Goal: Check status: Check status

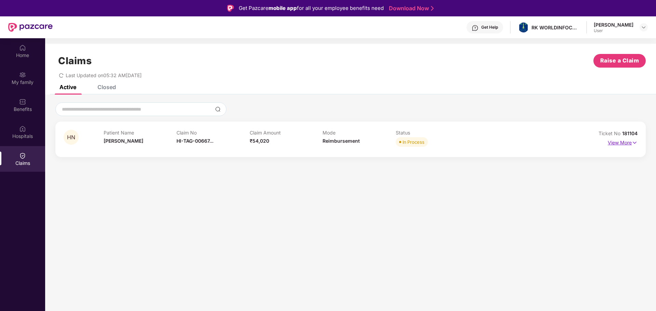
click at [634, 140] on img at bounding box center [634, 143] width 6 height 8
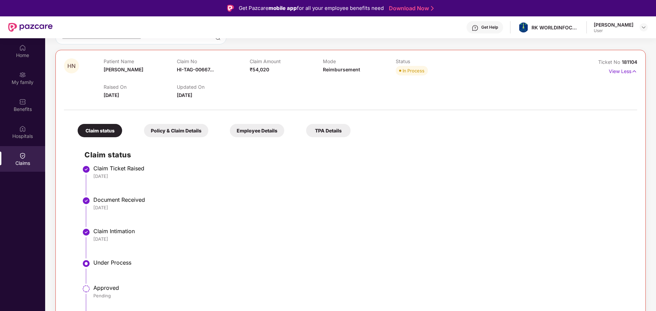
scroll to position [72, 0]
click at [108, 286] on div "Approved" at bounding box center [361, 287] width 537 height 7
click at [174, 132] on div "Policy & Claim Details" at bounding box center [176, 129] width 64 height 13
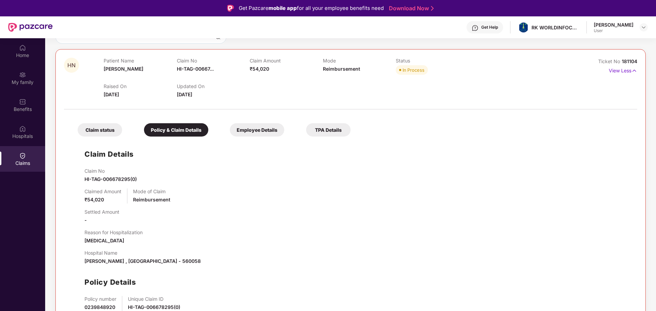
scroll to position [72, 0]
click at [103, 127] on div "Claim status" at bounding box center [100, 129] width 44 height 13
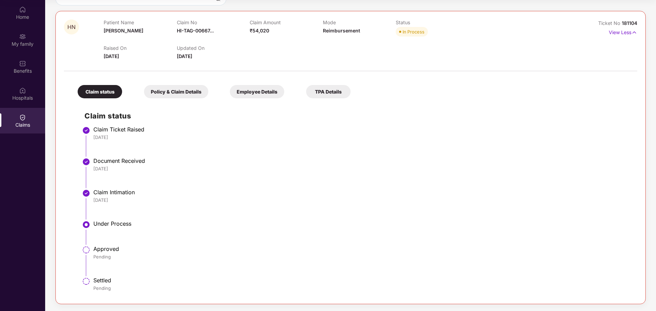
scroll to position [0, 0]
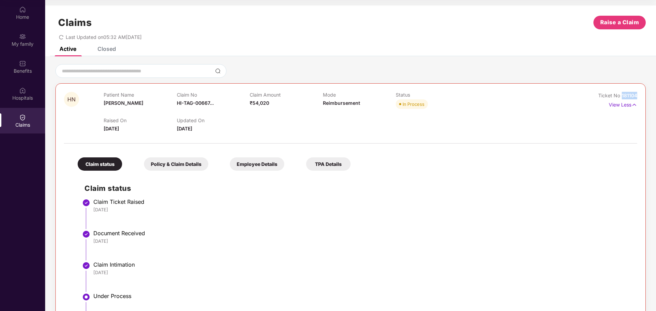
drag, startPoint x: 636, startPoint y: 95, endPoint x: 622, endPoint y: 94, distance: 14.0
click at [622, 94] on span "181104" at bounding box center [629, 96] width 15 height 6
copy span "181104"
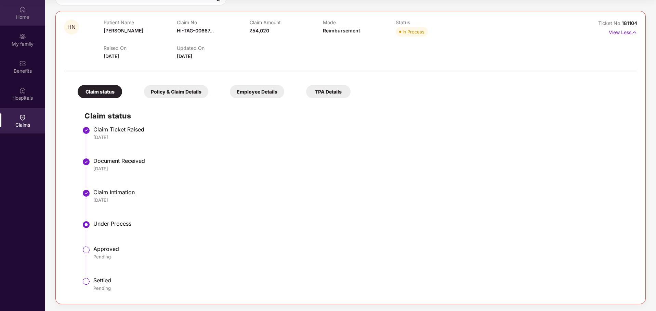
click at [30, 9] on div "Home" at bounding box center [22, 13] width 45 height 26
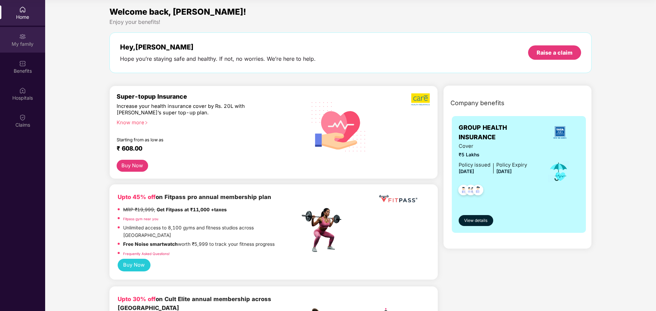
click at [30, 41] on div "My family" at bounding box center [22, 44] width 45 height 7
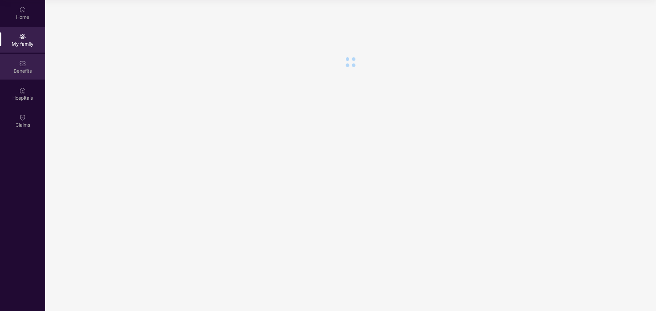
click at [18, 63] on div "Benefits" at bounding box center [22, 67] width 45 height 26
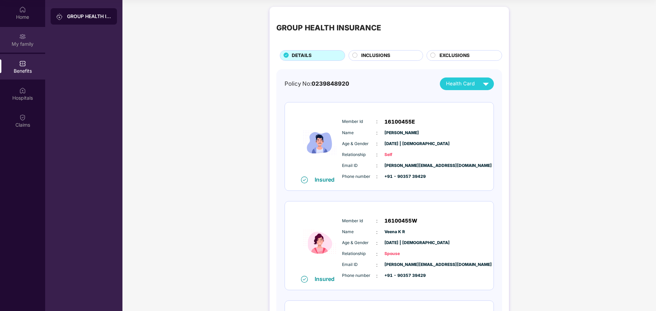
click at [24, 35] on img at bounding box center [22, 36] width 7 height 7
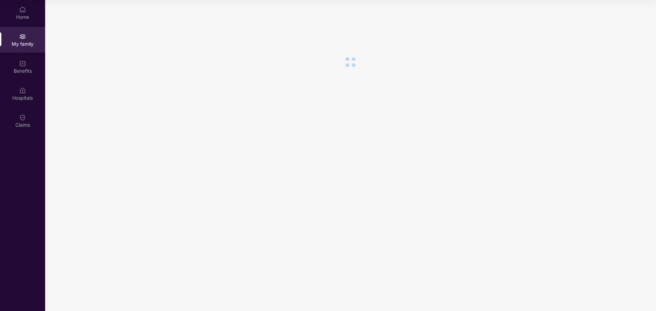
click at [24, 35] on img at bounding box center [22, 36] width 7 height 7
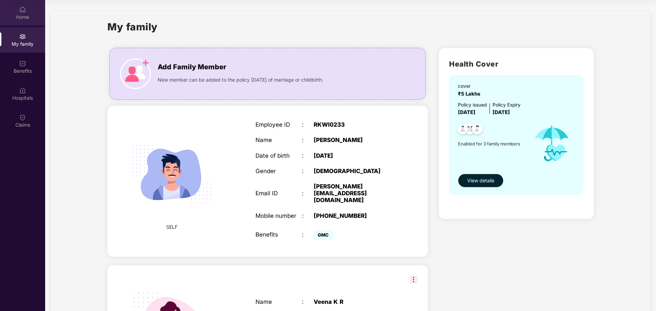
click at [22, 14] on div "Home" at bounding box center [22, 17] width 45 height 7
